Goal: Transaction & Acquisition: Obtain resource

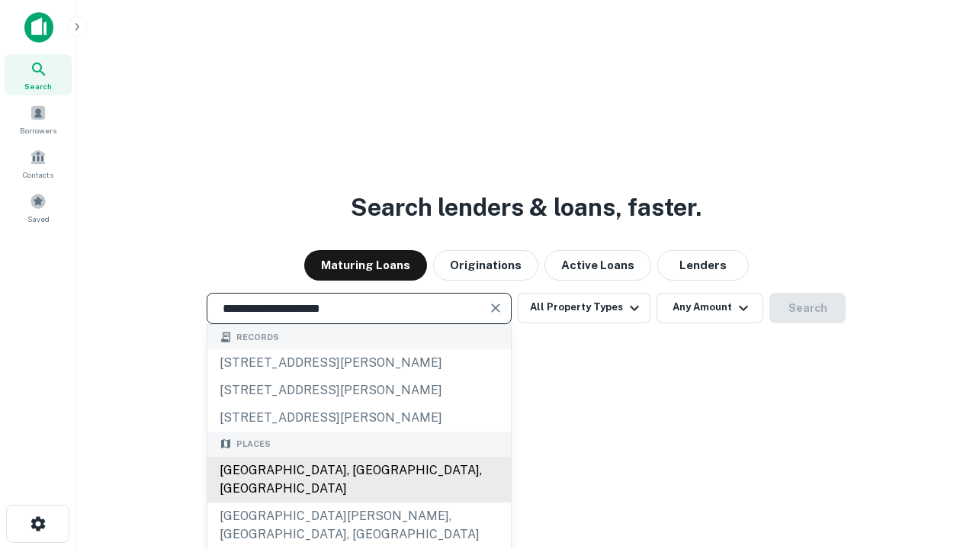
click at [358, 503] on div "[GEOGRAPHIC_DATA], [GEOGRAPHIC_DATA], [GEOGRAPHIC_DATA]" at bounding box center [359, 480] width 304 height 46
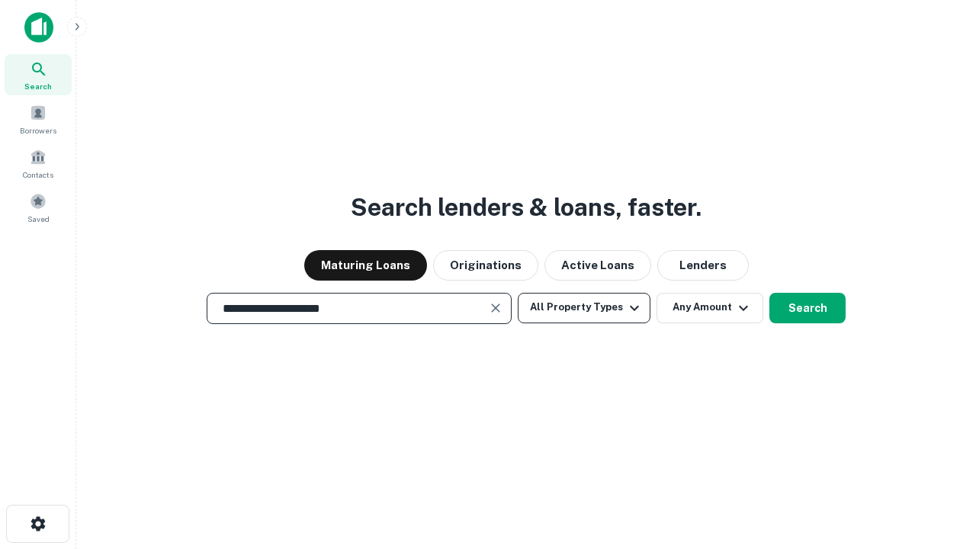
type input "**********"
click at [584, 307] on button "All Property Types" at bounding box center [584, 308] width 133 height 31
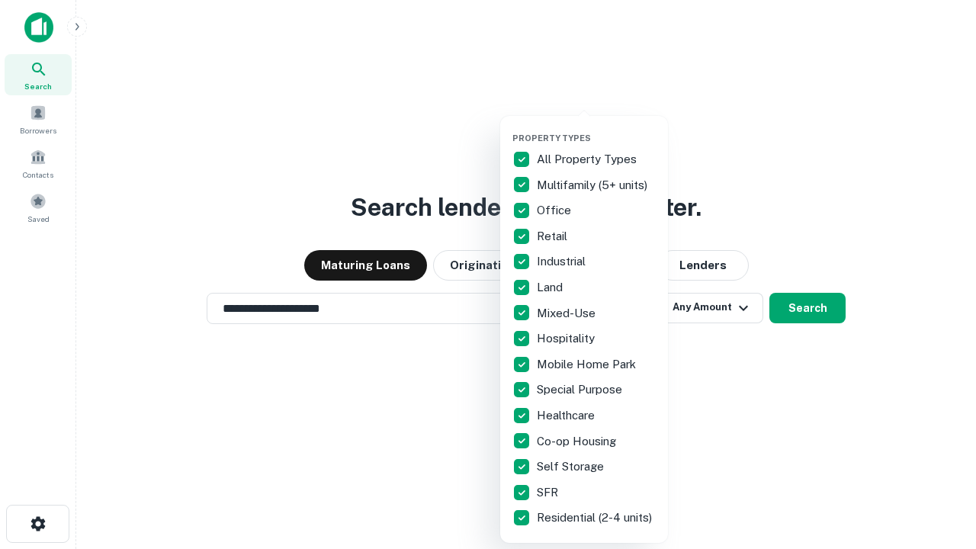
click at [596, 128] on button "button" at bounding box center [597, 128] width 168 height 1
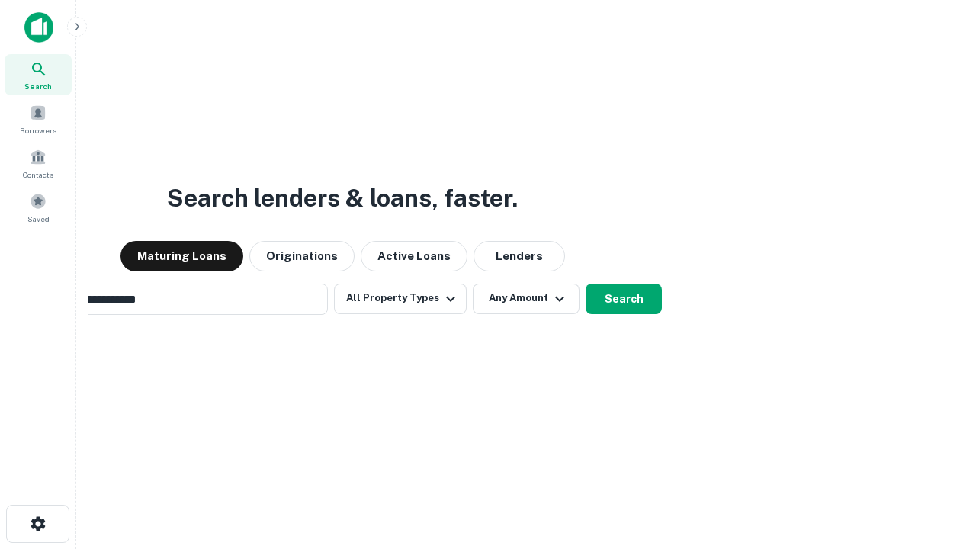
scroll to position [24, 0]
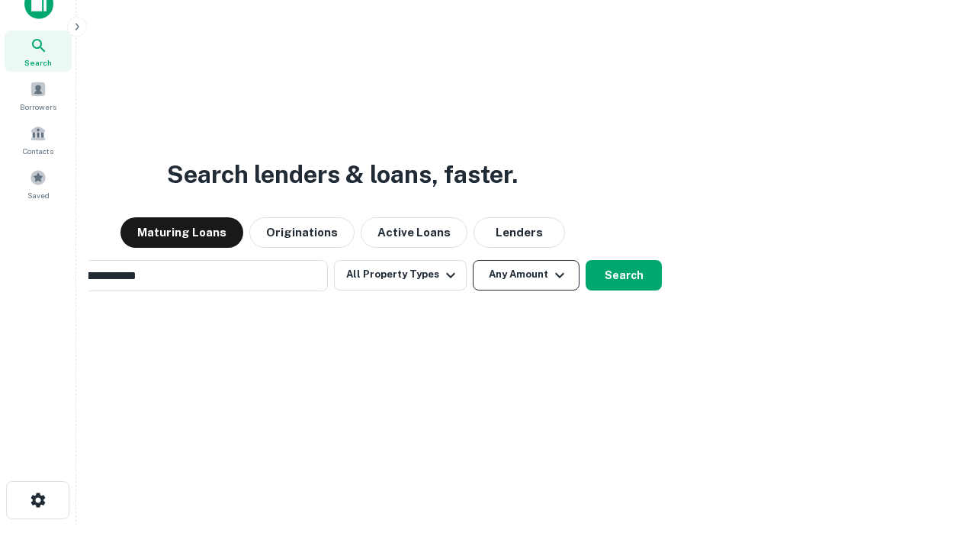
click at [473, 260] on button "Any Amount" at bounding box center [526, 275] width 107 height 31
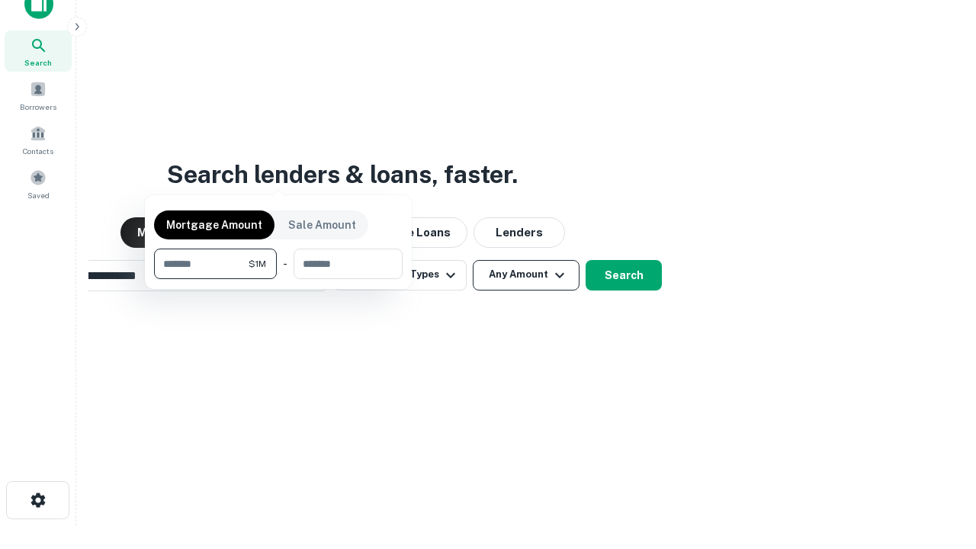
scroll to position [24, 0]
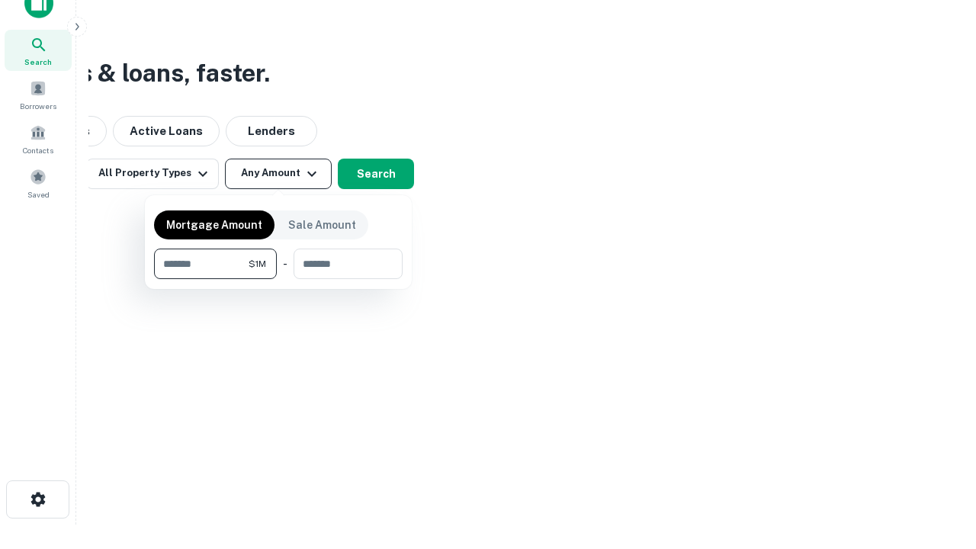
type input "*******"
click at [278, 279] on button "button" at bounding box center [278, 279] width 249 height 1
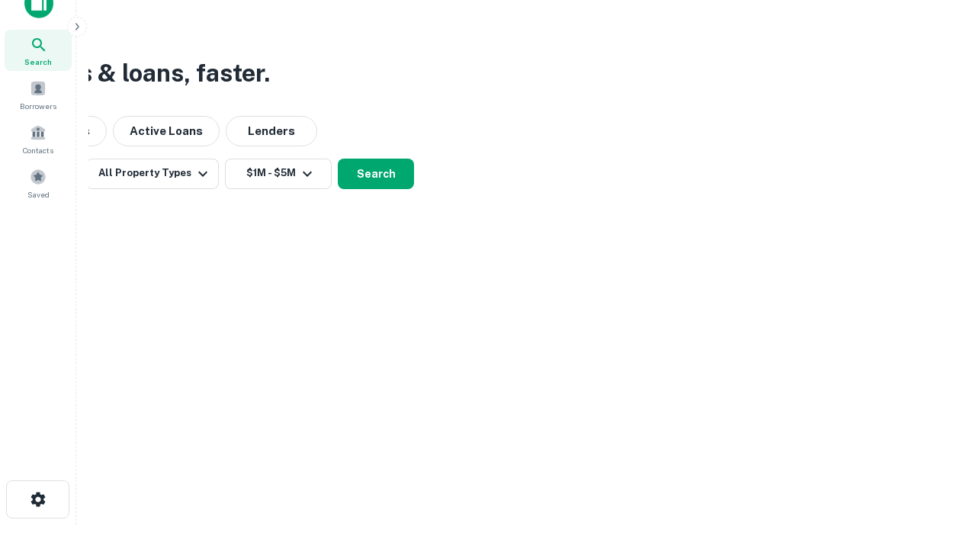
scroll to position [9, 281]
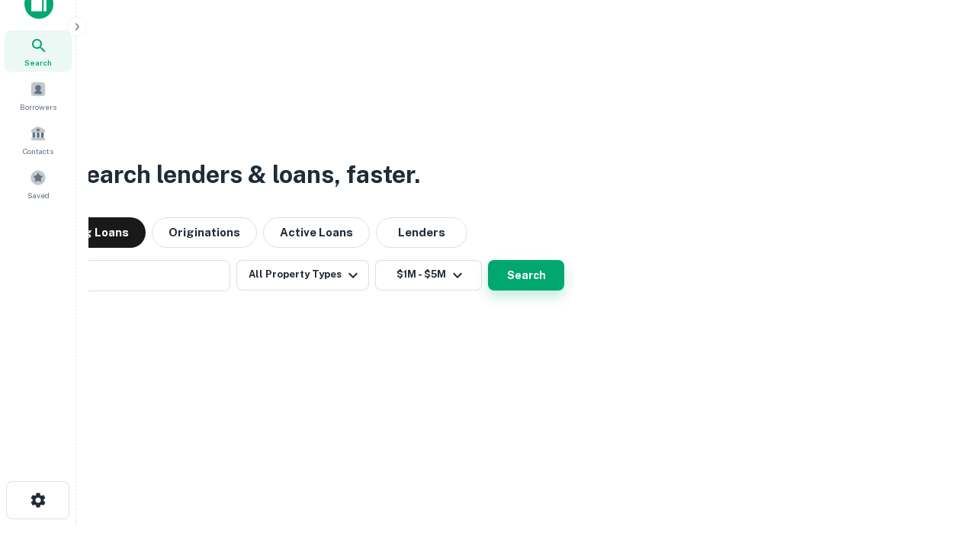
click at [488, 260] on button "Search" at bounding box center [526, 275] width 76 height 31
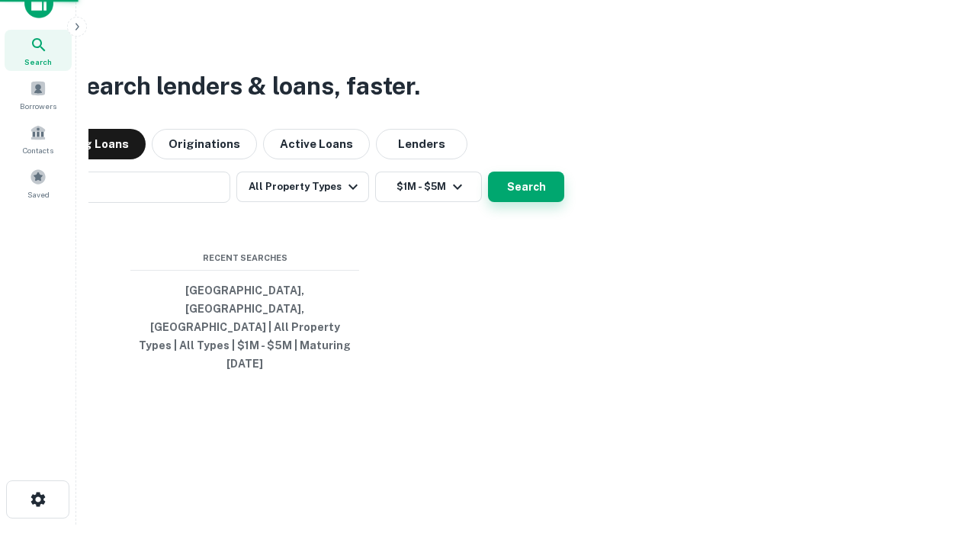
scroll to position [40, 432]
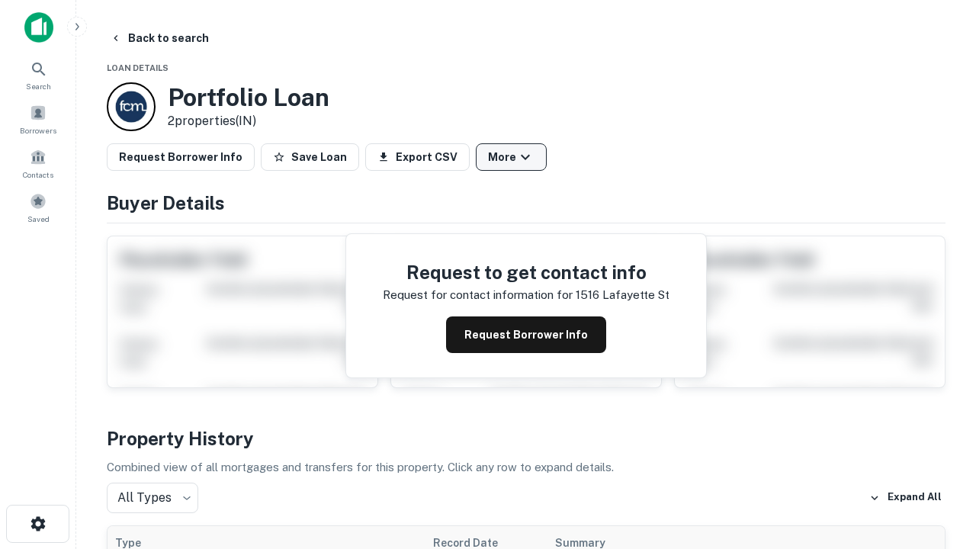
click at [511, 157] on button "More" at bounding box center [511, 156] width 71 height 27
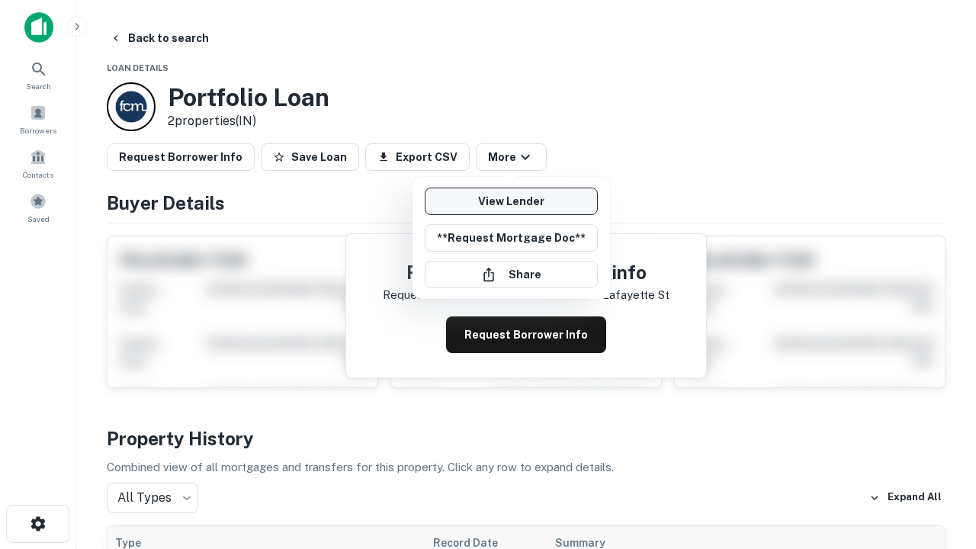
click at [511, 201] on link "View Lender" at bounding box center [511, 201] width 173 height 27
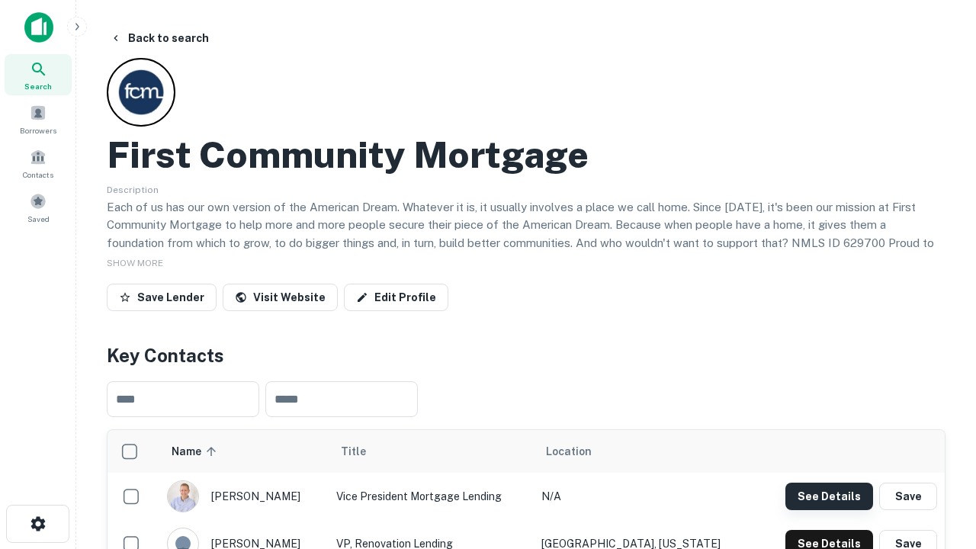
click at [829, 496] on button "See Details" at bounding box center [830, 496] width 88 height 27
click at [37, 524] on icon "button" at bounding box center [38, 524] width 18 height 18
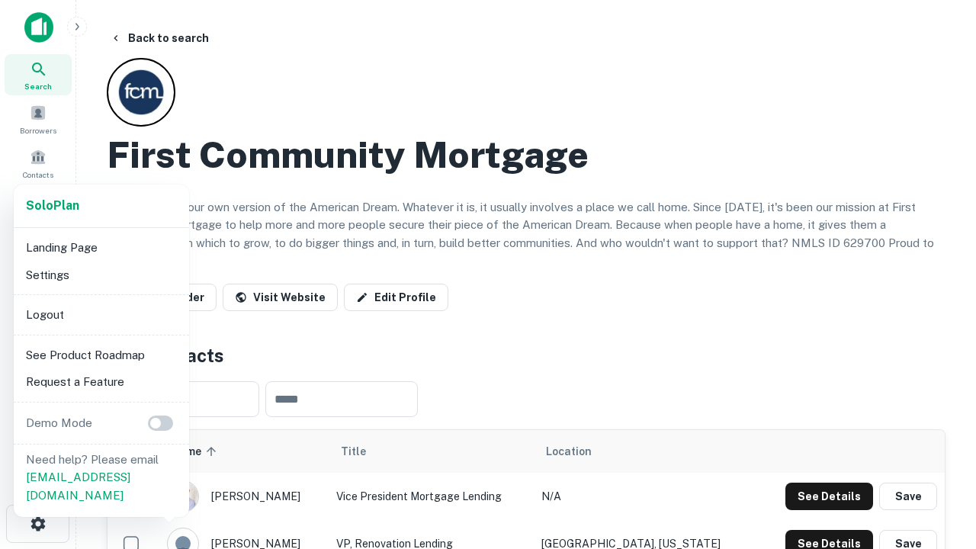
click at [101, 314] on li "Logout" at bounding box center [101, 314] width 163 height 27
